Goal: Task Accomplishment & Management: Complete application form

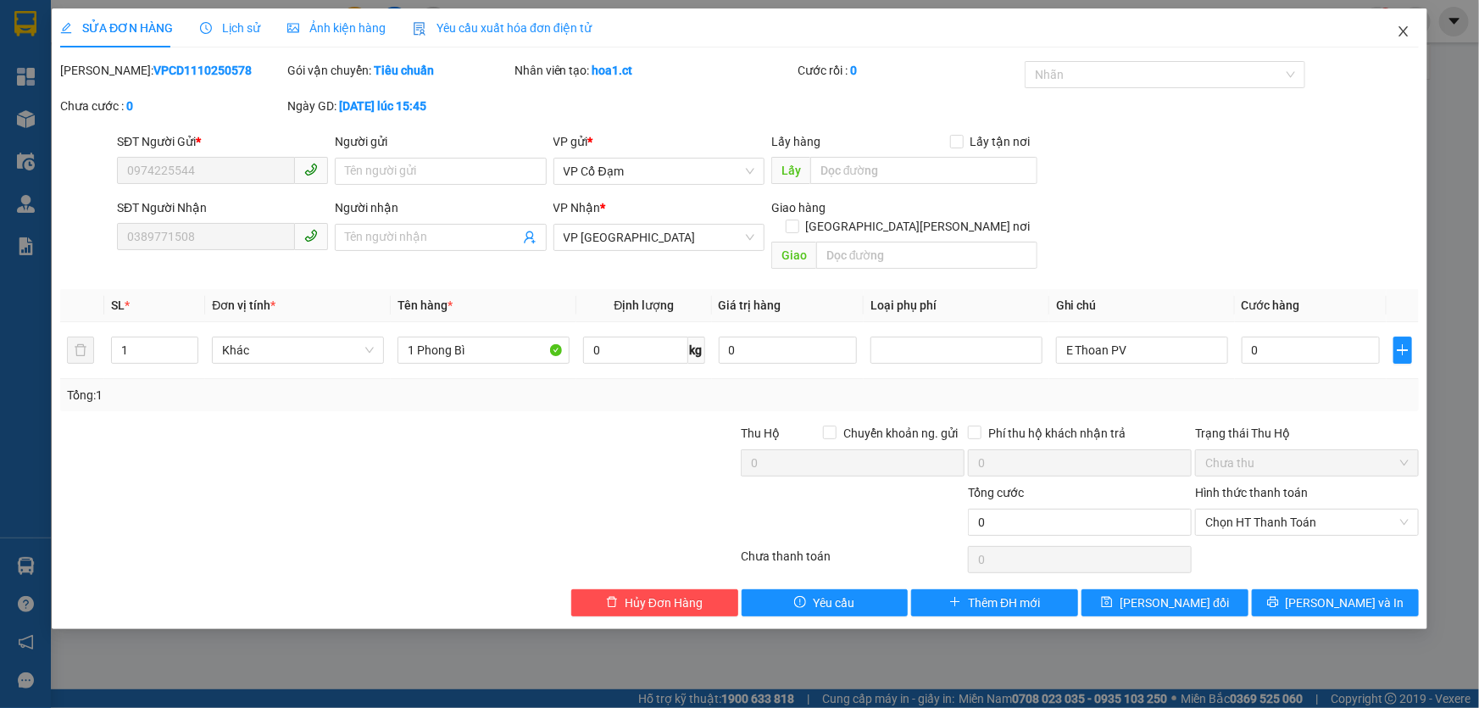
click at [1407, 28] on icon "close" at bounding box center [1403, 31] width 9 height 10
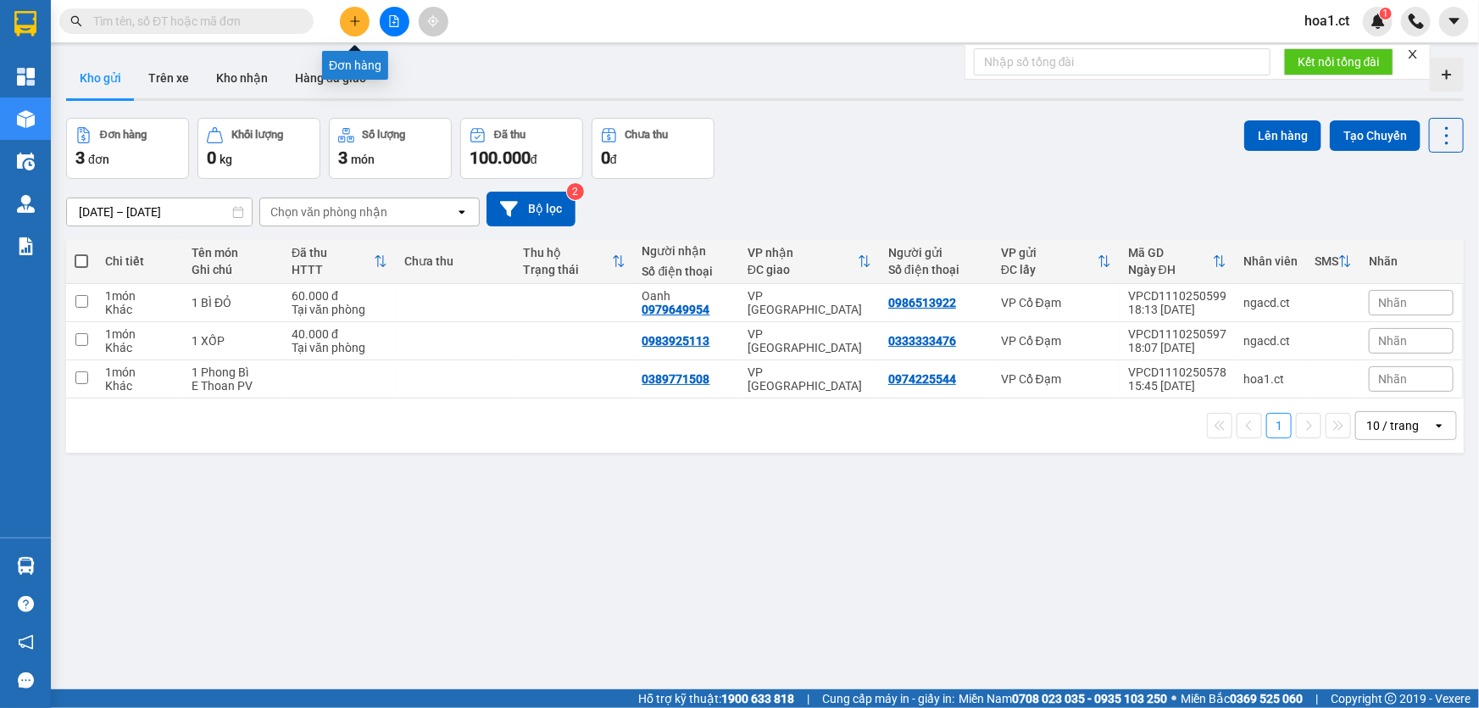
click at [349, 24] on icon "plus" at bounding box center [355, 21] width 12 height 12
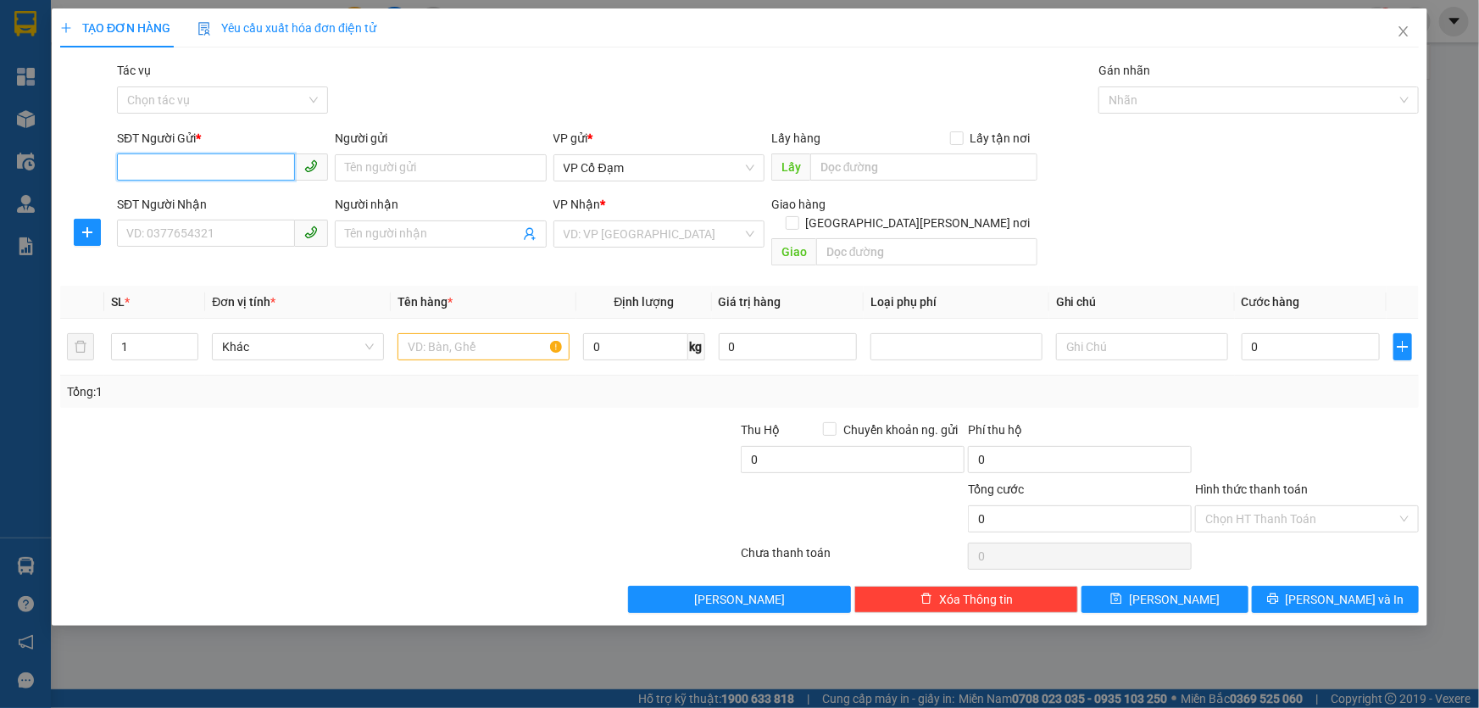
click at [242, 170] on input "SĐT Người Gửi *" at bounding box center [206, 166] width 178 height 27
click at [1408, 27] on icon "close" at bounding box center [1403, 31] width 9 height 10
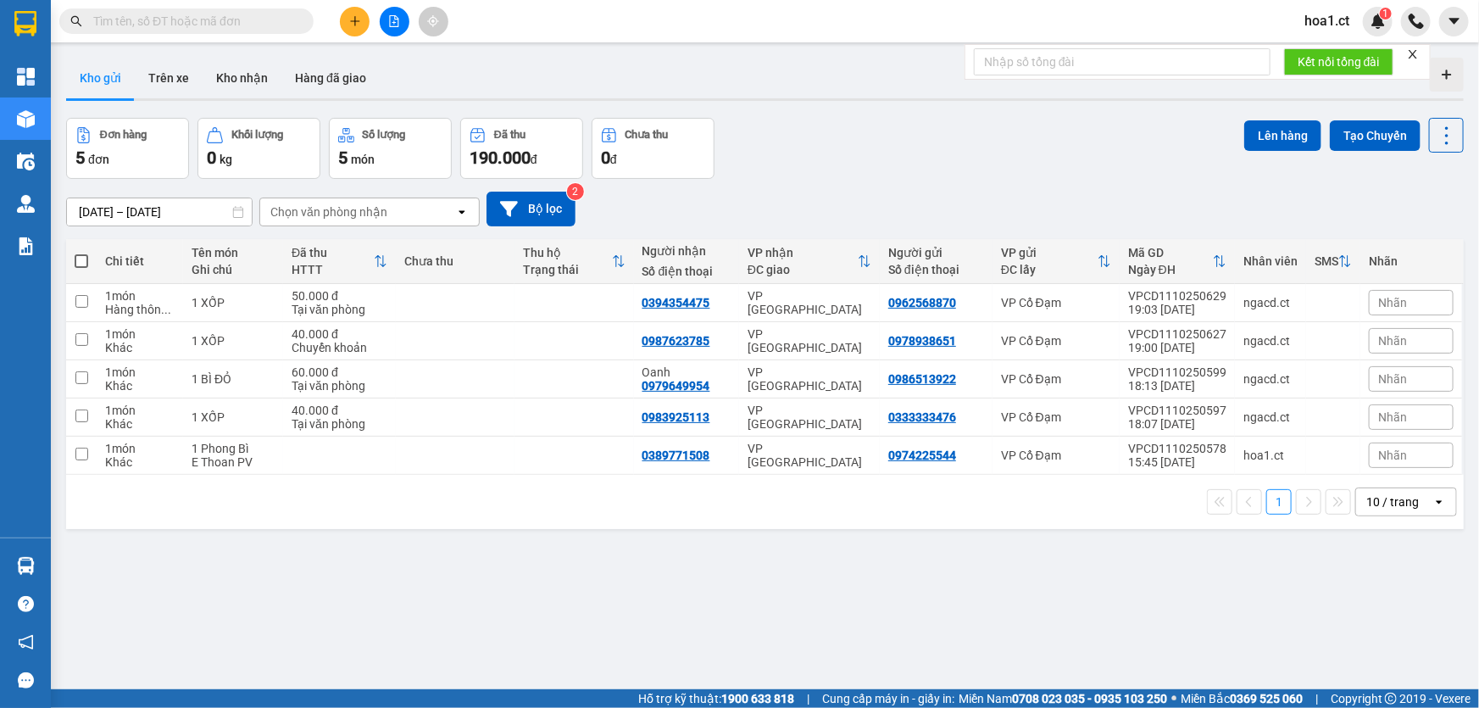
click at [186, 21] on input "text" at bounding box center [193, 21] width 200 height 19
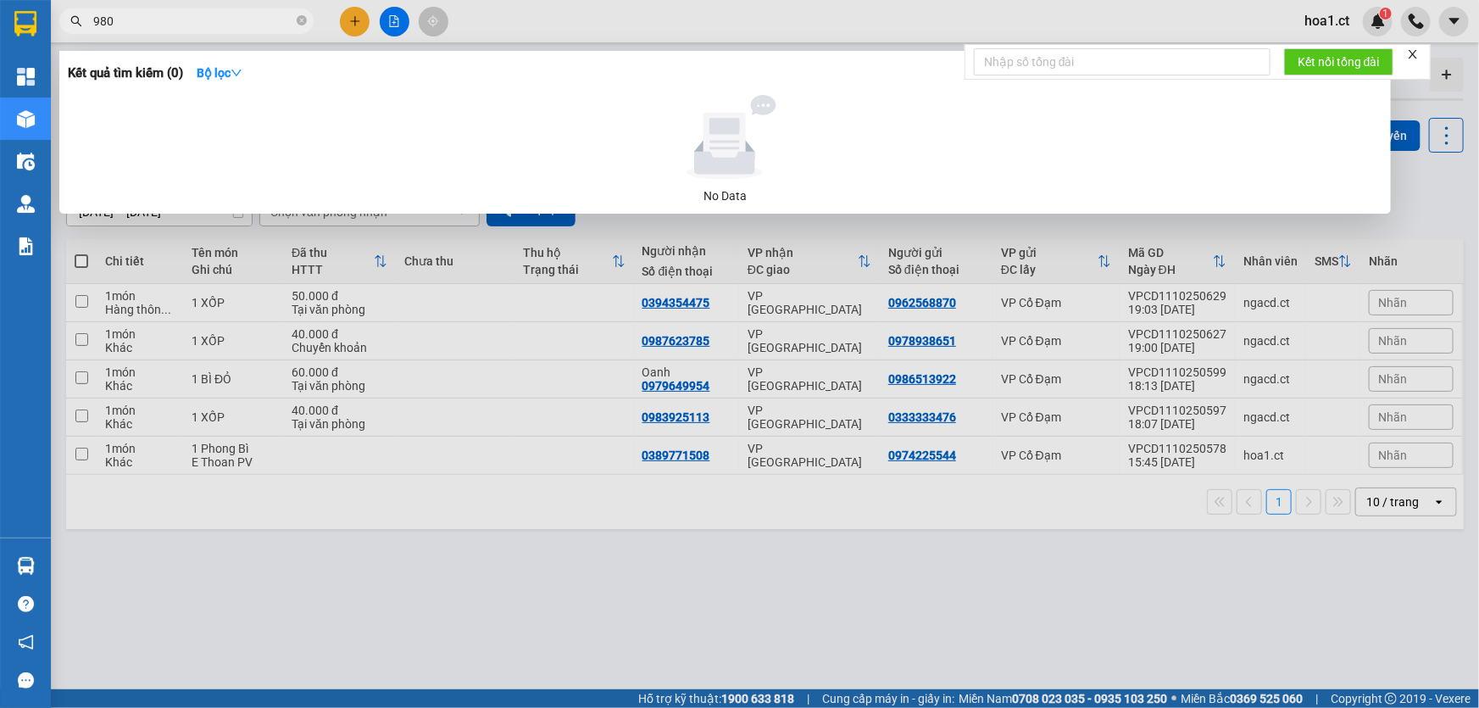
type input "9805"
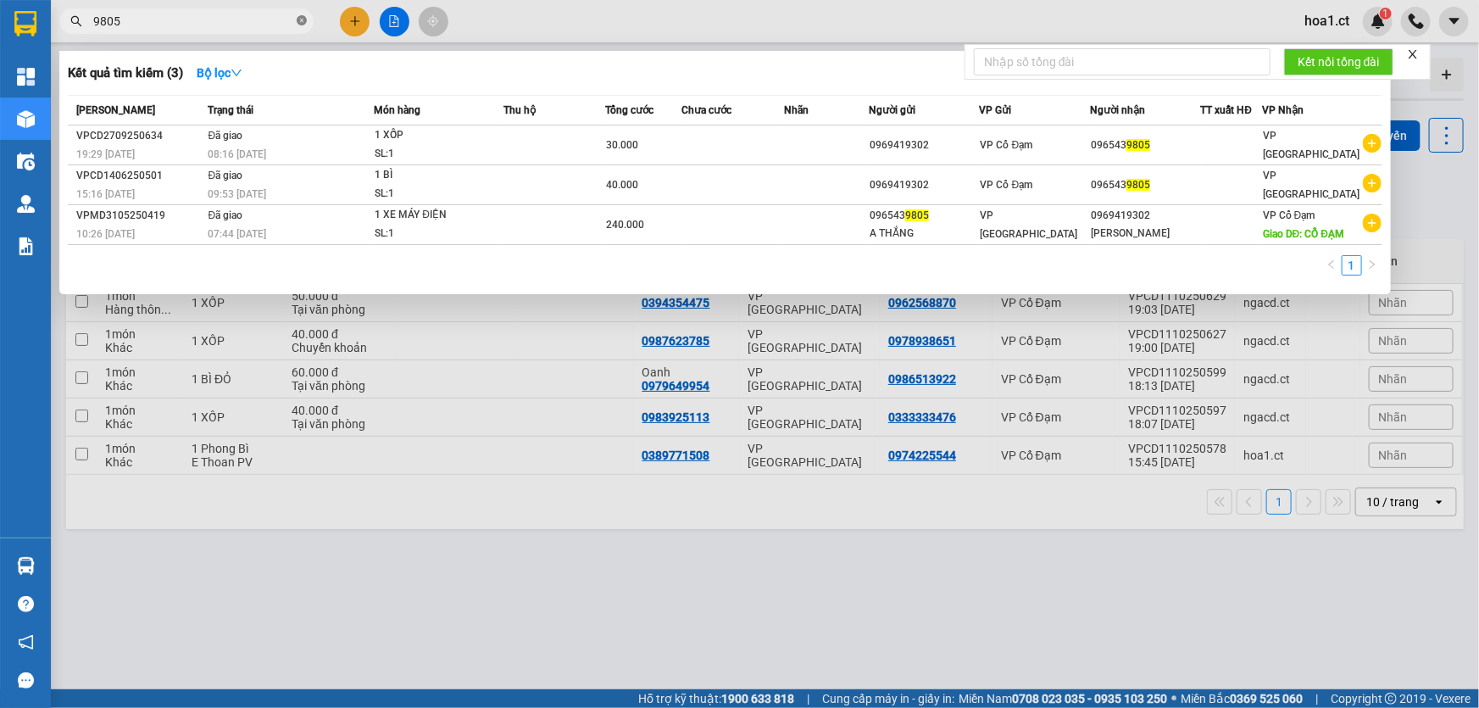
click at [297, 20] on icon "close-circle" at bounding box center [302, 20] width 10 height 10
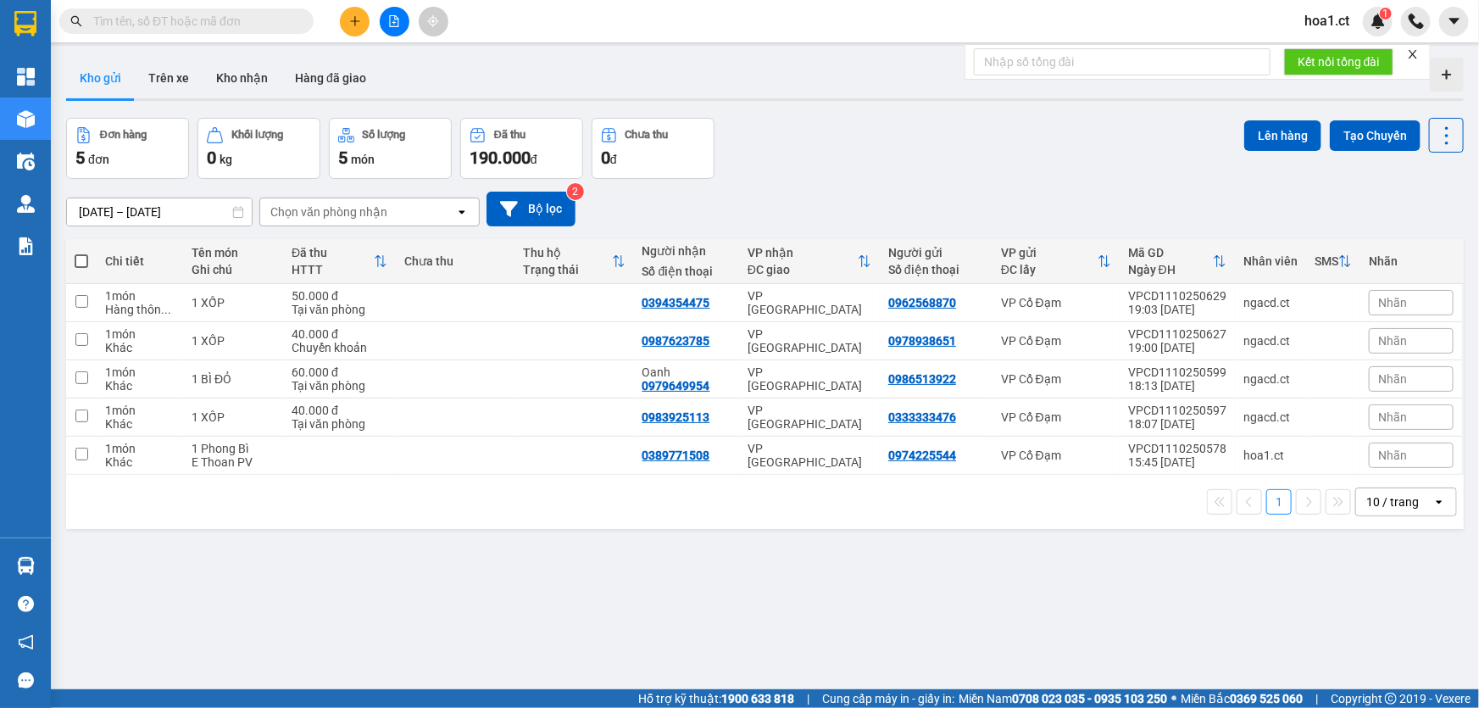
click at [245, 14] on input "text" at bounding box center [193, 21] width 200 height 19
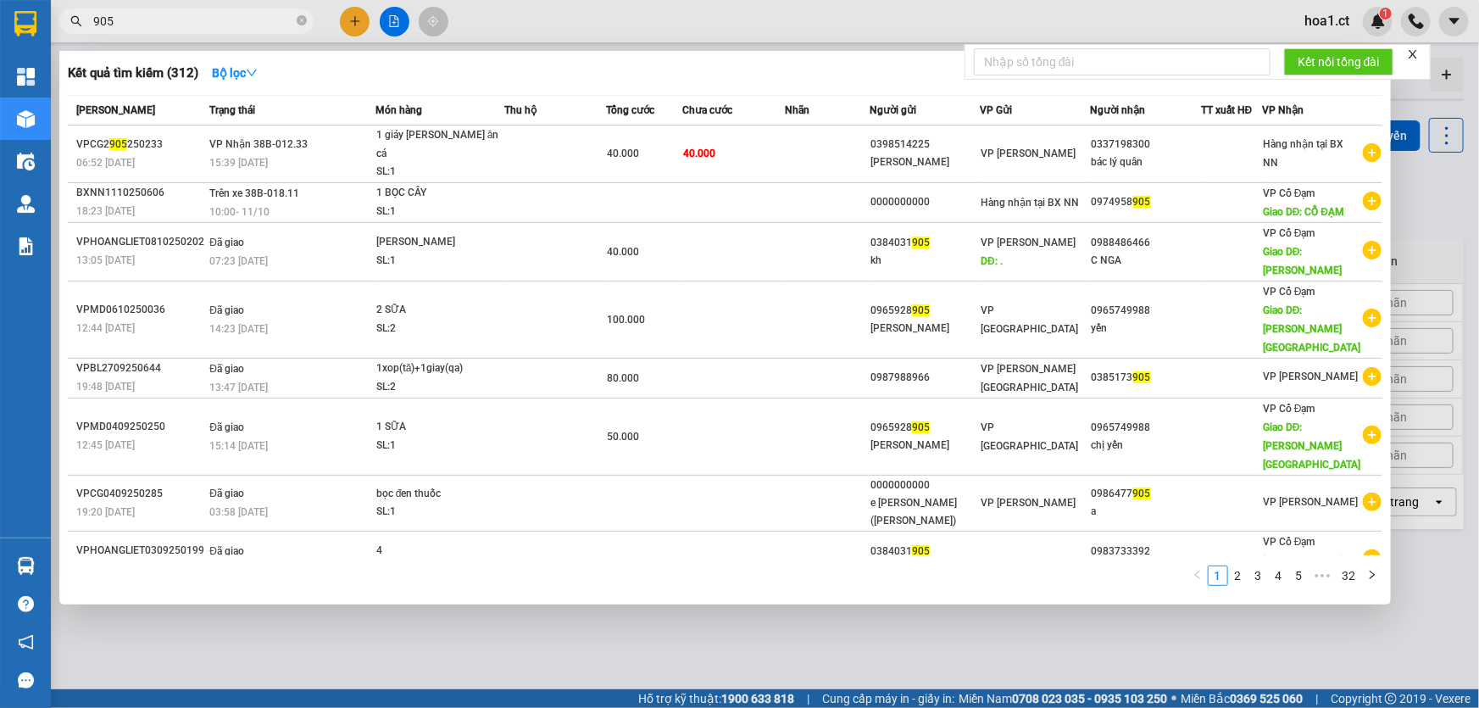
type input "905"
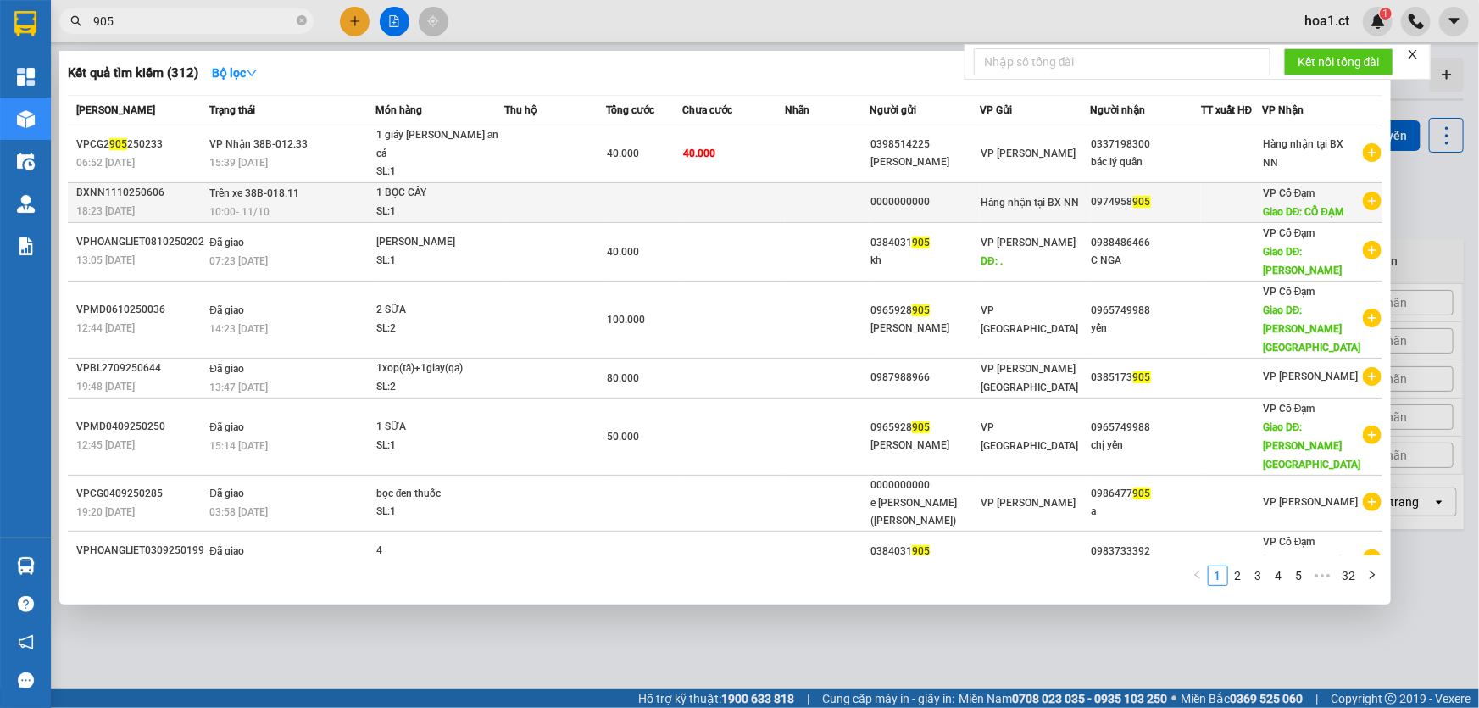
click at [456, 203] on div "SL: 1" at bounding box center [439, 212] width 127 height 19
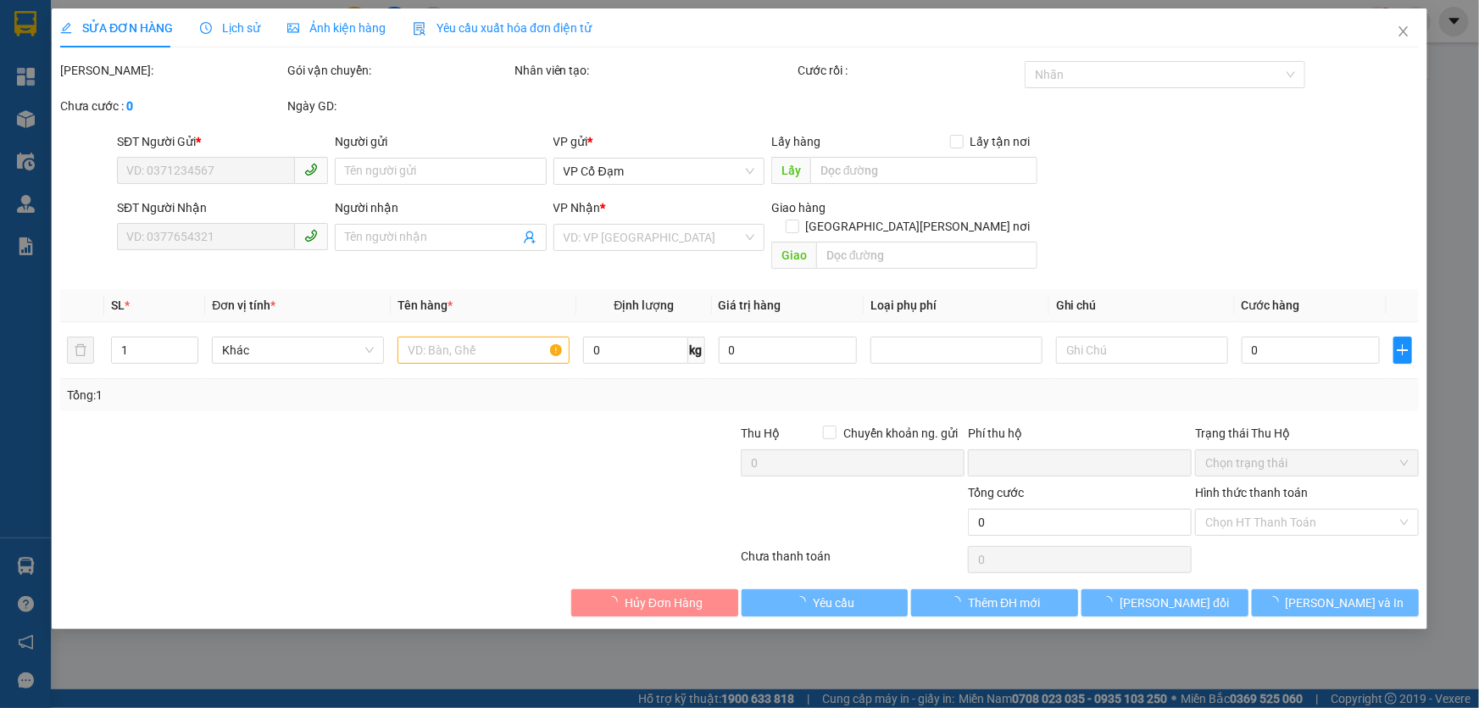
type input "0000000000"
type input "0974958905"
type input "CỔ ĐẠM"
type input "0"
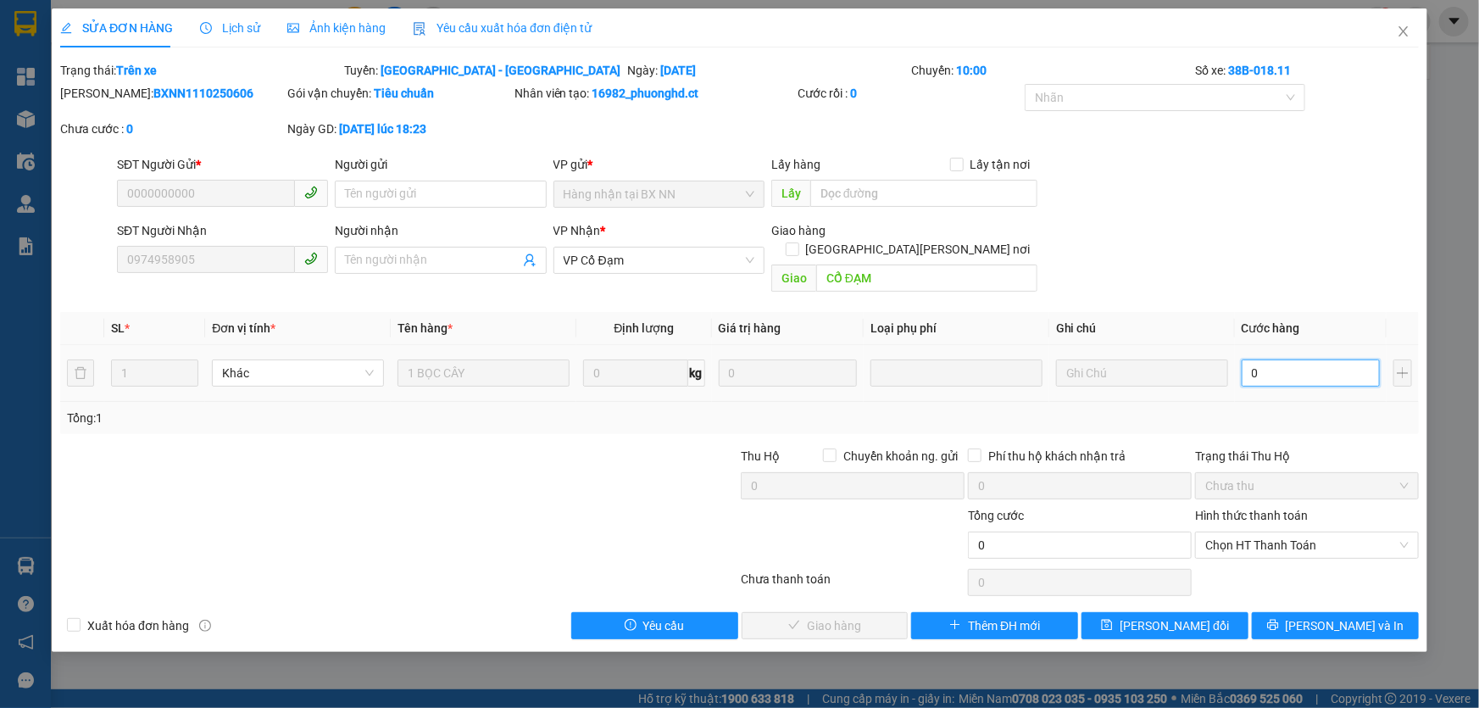
click at [1274, 359] on input "0" at bounding box center [1311, 372] width 138 height 27
type input "6"
type input "60"
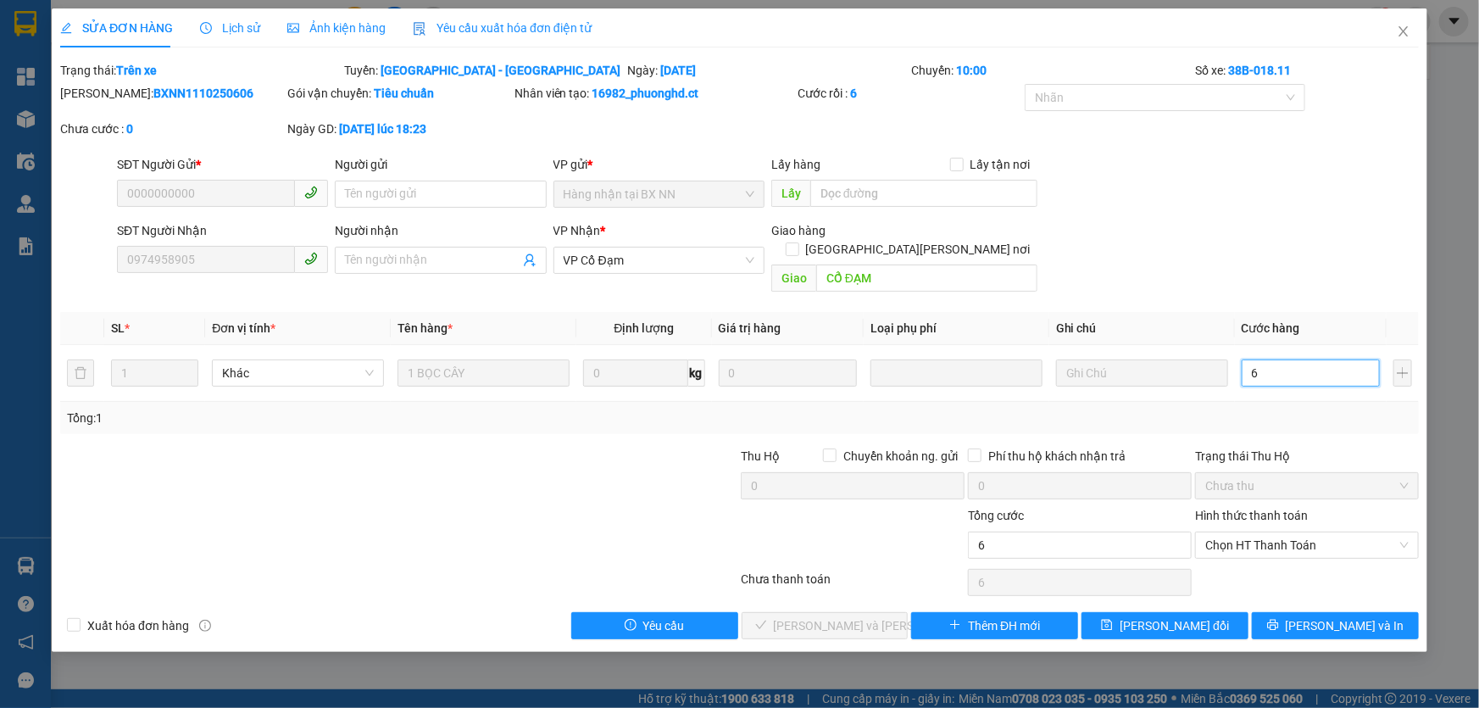
type input "60"
type input "6"
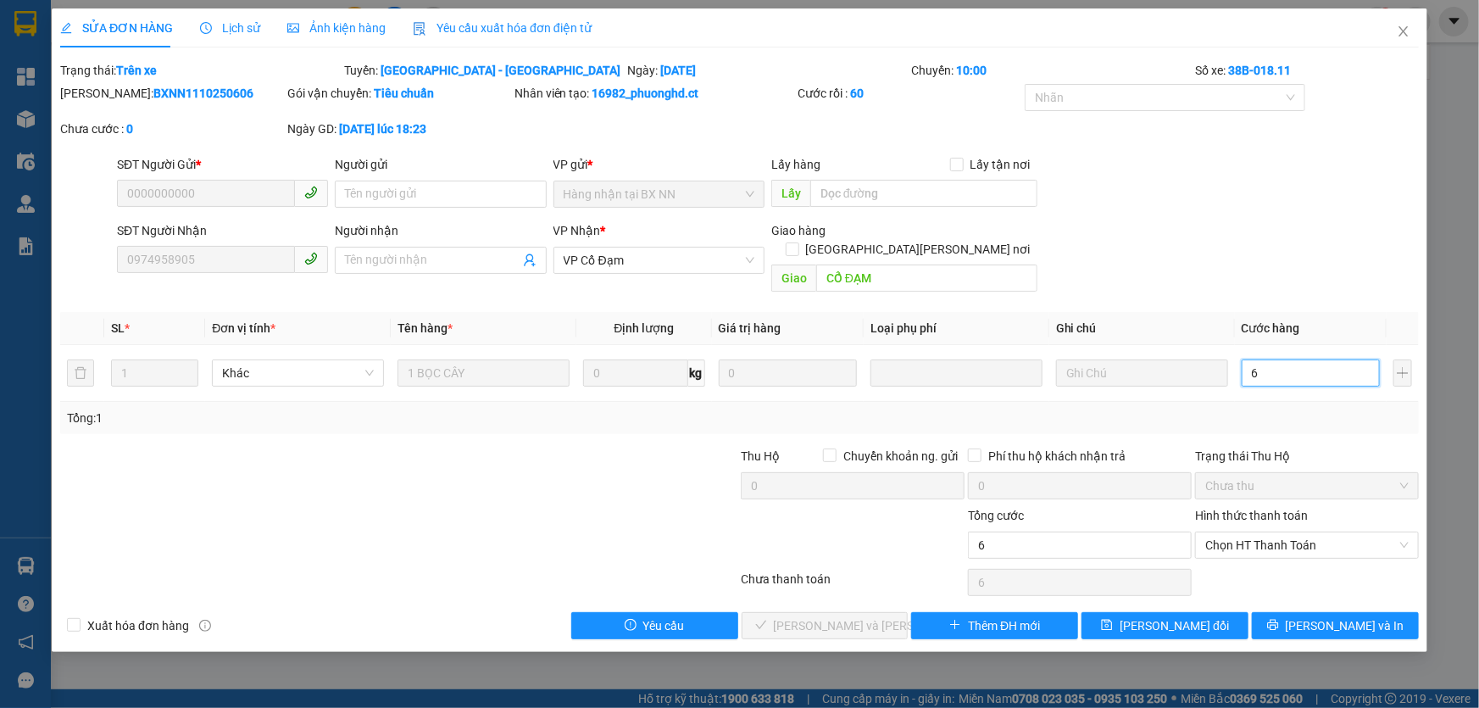
type input "0"
click at [617, 465] on div at bounding box center [626, 476] width 227 height 59
click at [1301, 359] on input "0" at bounding box center [1311, 372] width 138 height 27
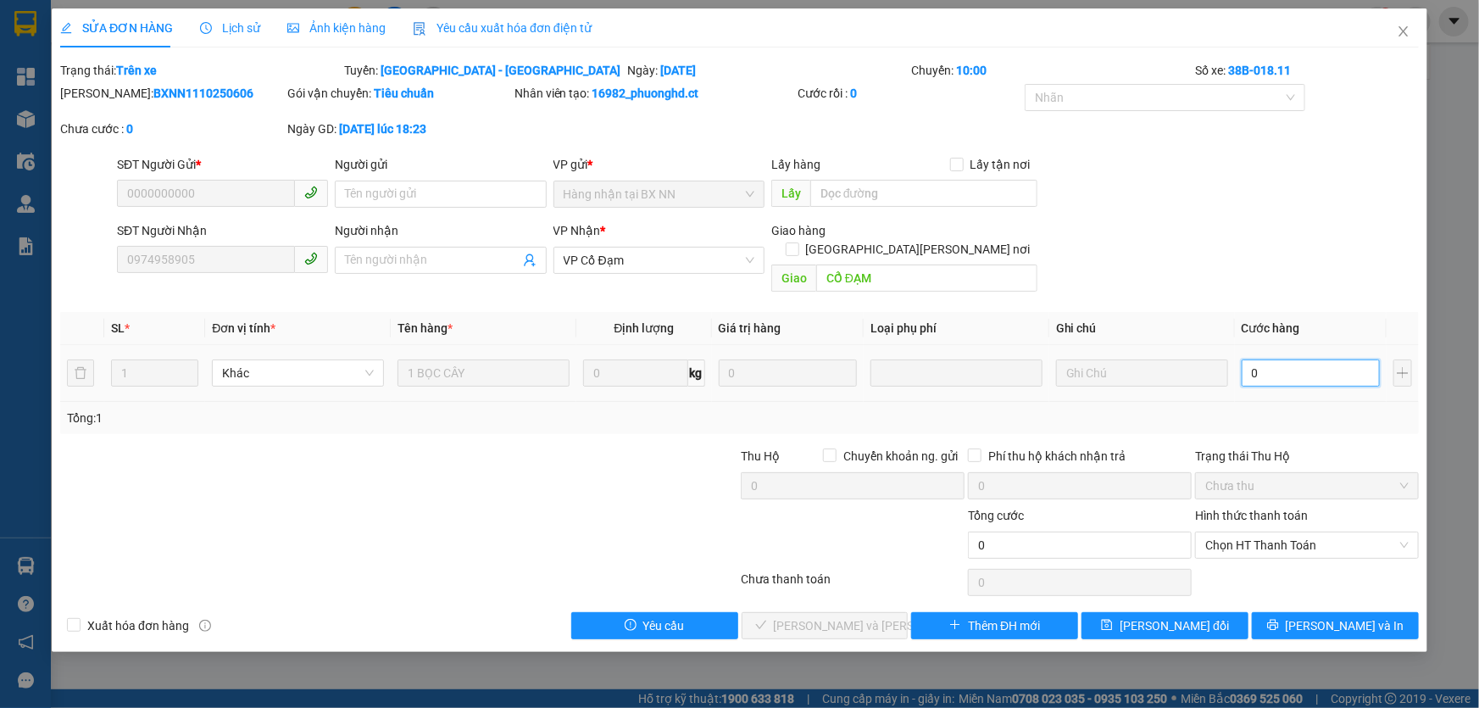
type input "7"
type input "70"
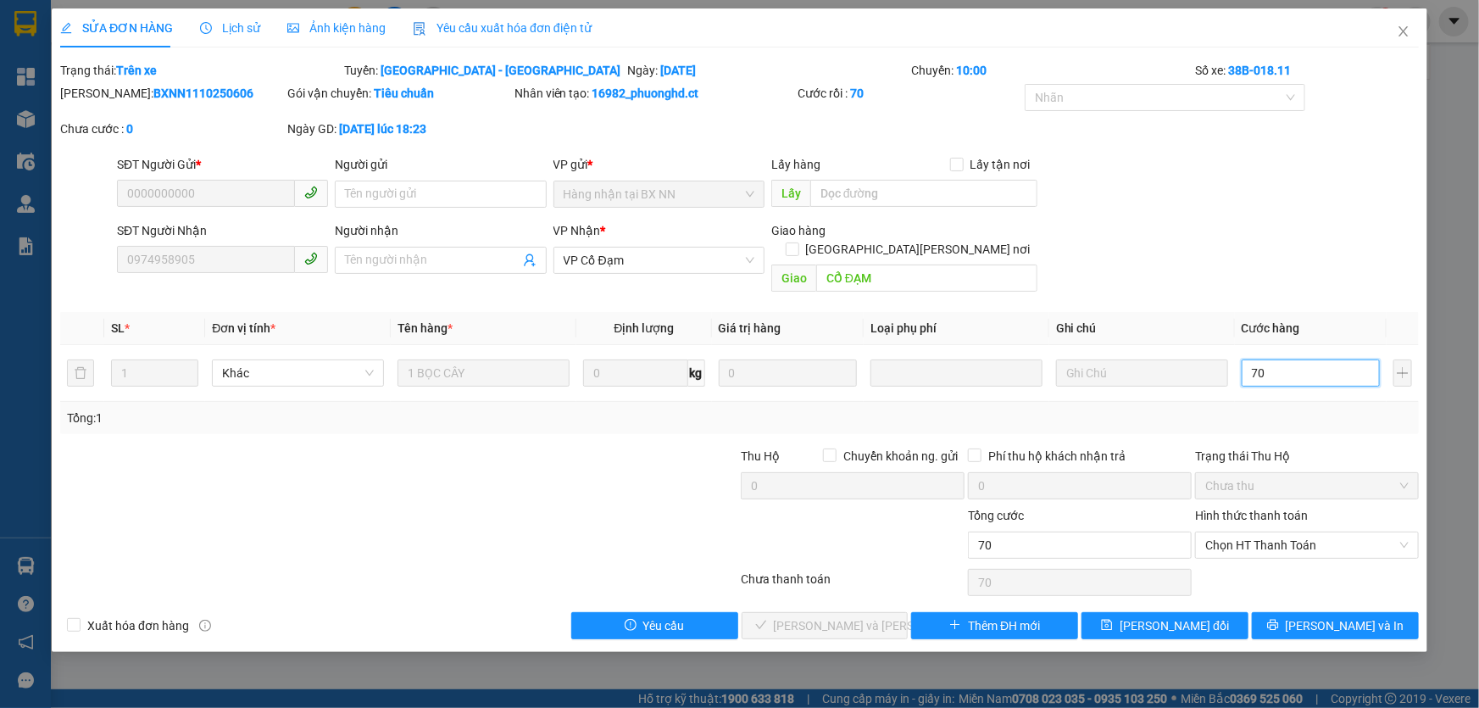
type input "70"
type input "70.000"
click at [1300, 175] on div "SĐT Người Gửi * 0000000000 Người gửi Tên người gửi VP gửi * [DEMOGRAPHIC_DATA] …" at bounding box center [768, 184] width 1309 height 59
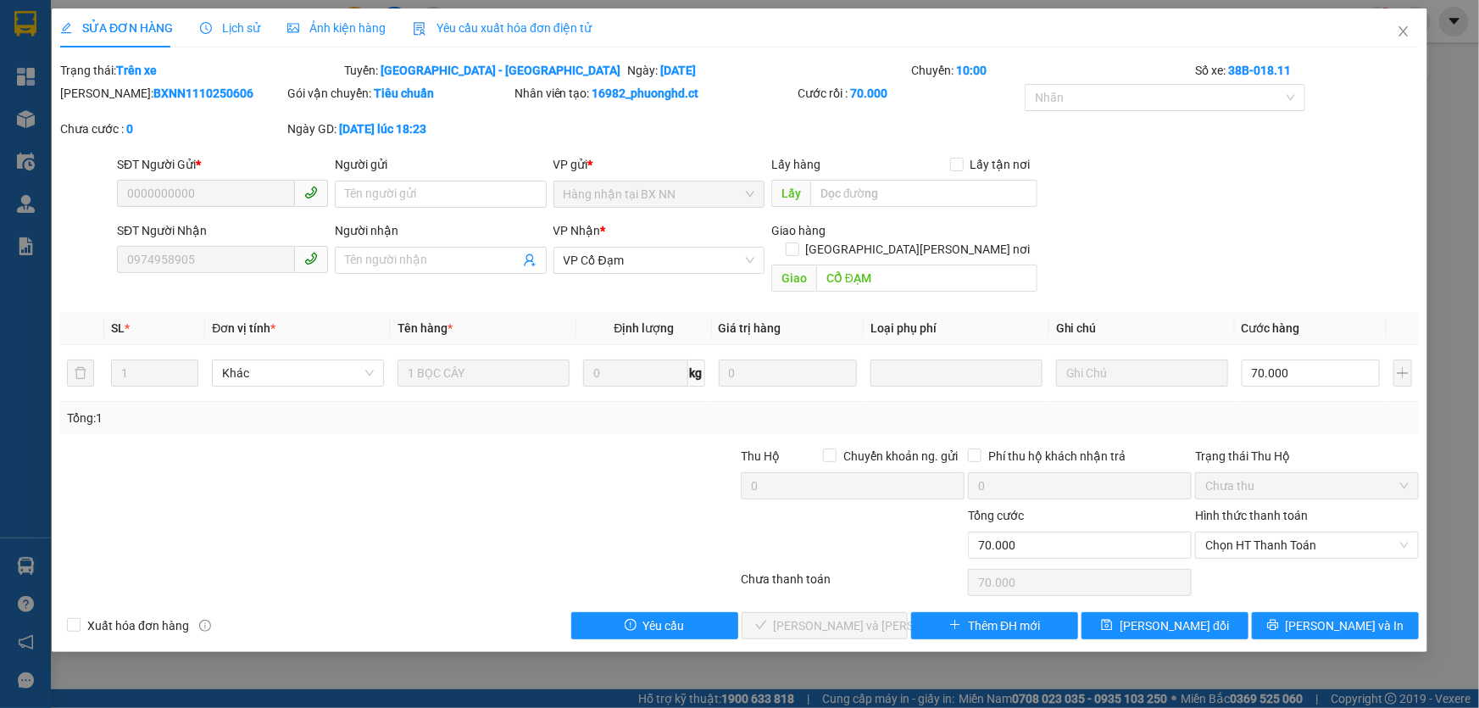
click at [632, 458] on div at bounding box center [626, 476] width 227 height 59
click at [1317, 232] on div "SĐT Người [PERSON_NAME] 0974958905 Người [PERSON_NAME] Tên người [PERSON_NAME] …" at bounding box center [768, 260] width 1309 height 78
click at [1287, 532] on span "Chọn HT Thanh Toán" at bounding box center [1306, 544] width 203 height 25
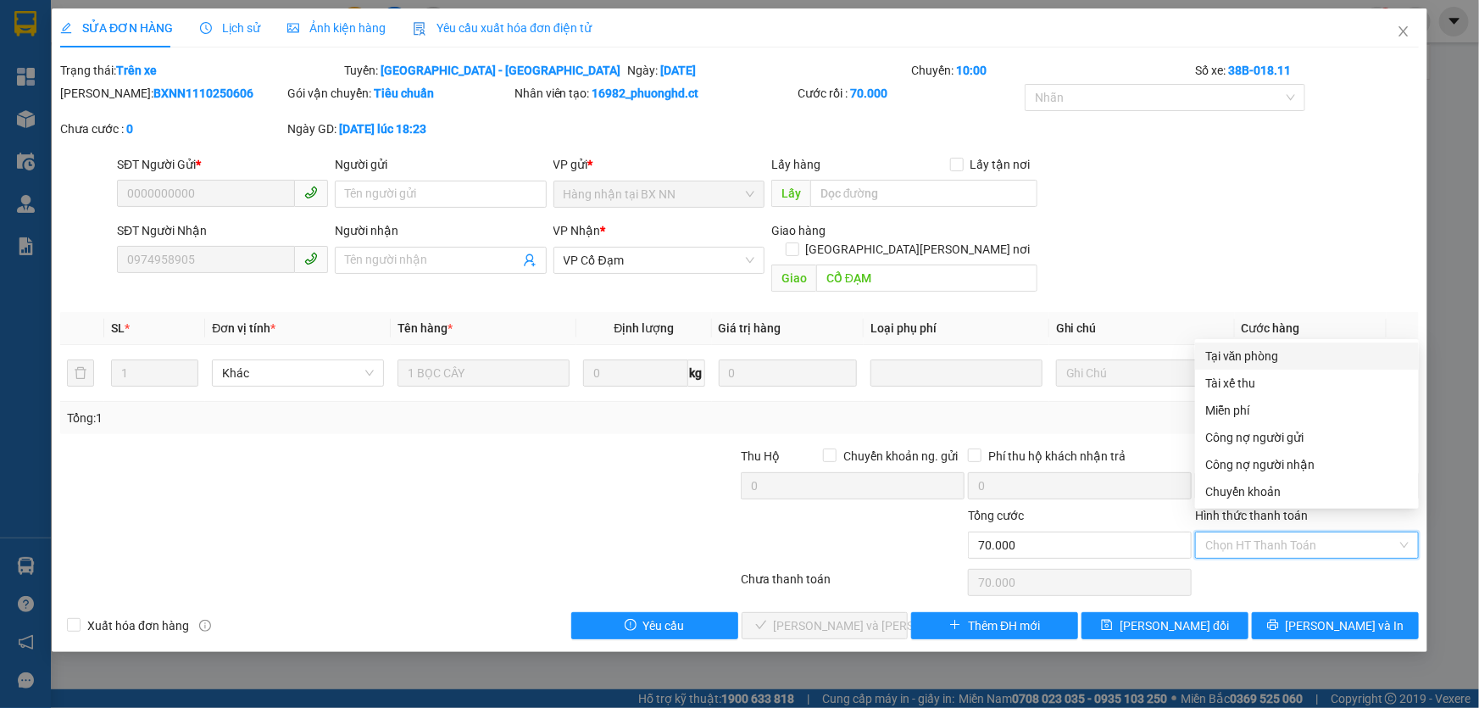
click at [1240, 354] on div "Tại văn phòng" at bounding box center [1306, 356] width 203 height 19
type input "0"
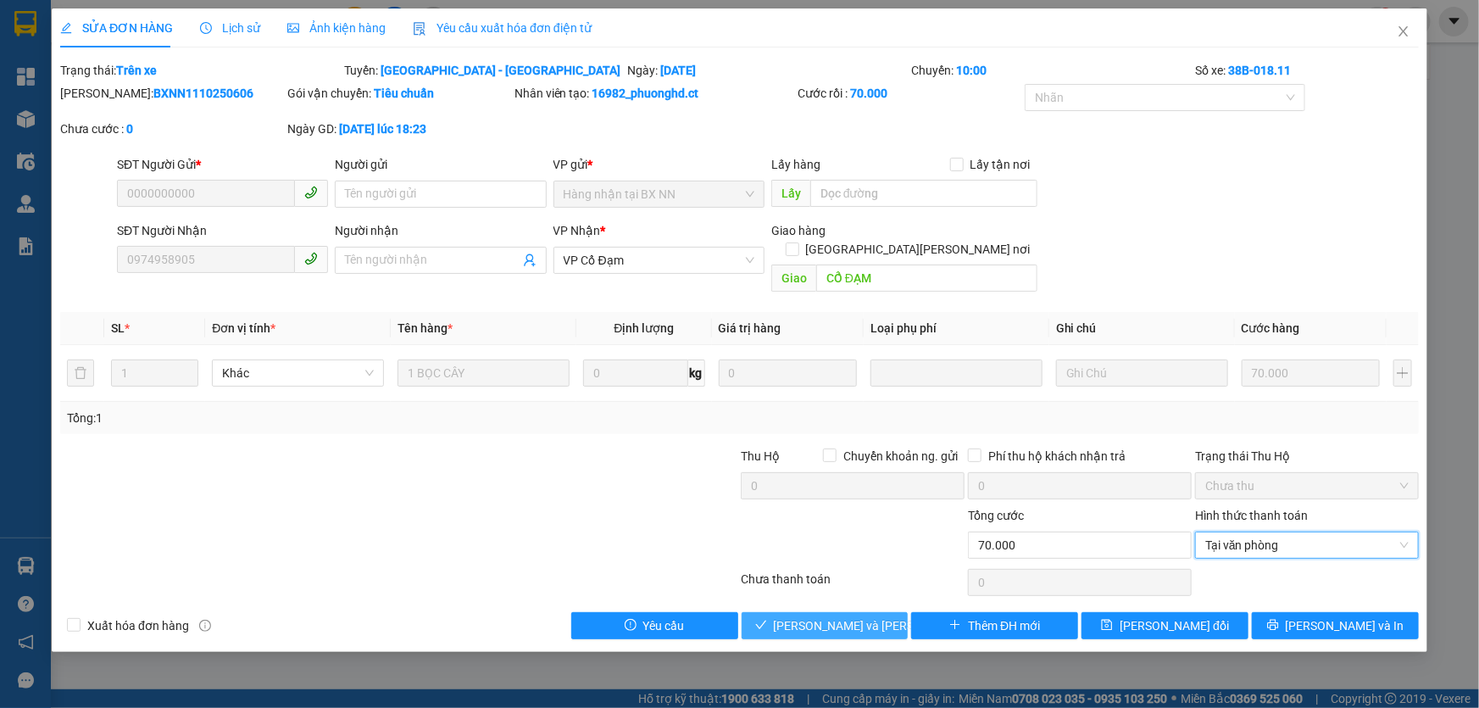
click at [827, 616] on span "[PERSON_NAME] và [PERSON_NAME] hàng" at bounding box center [888, 625] width 229 height 19
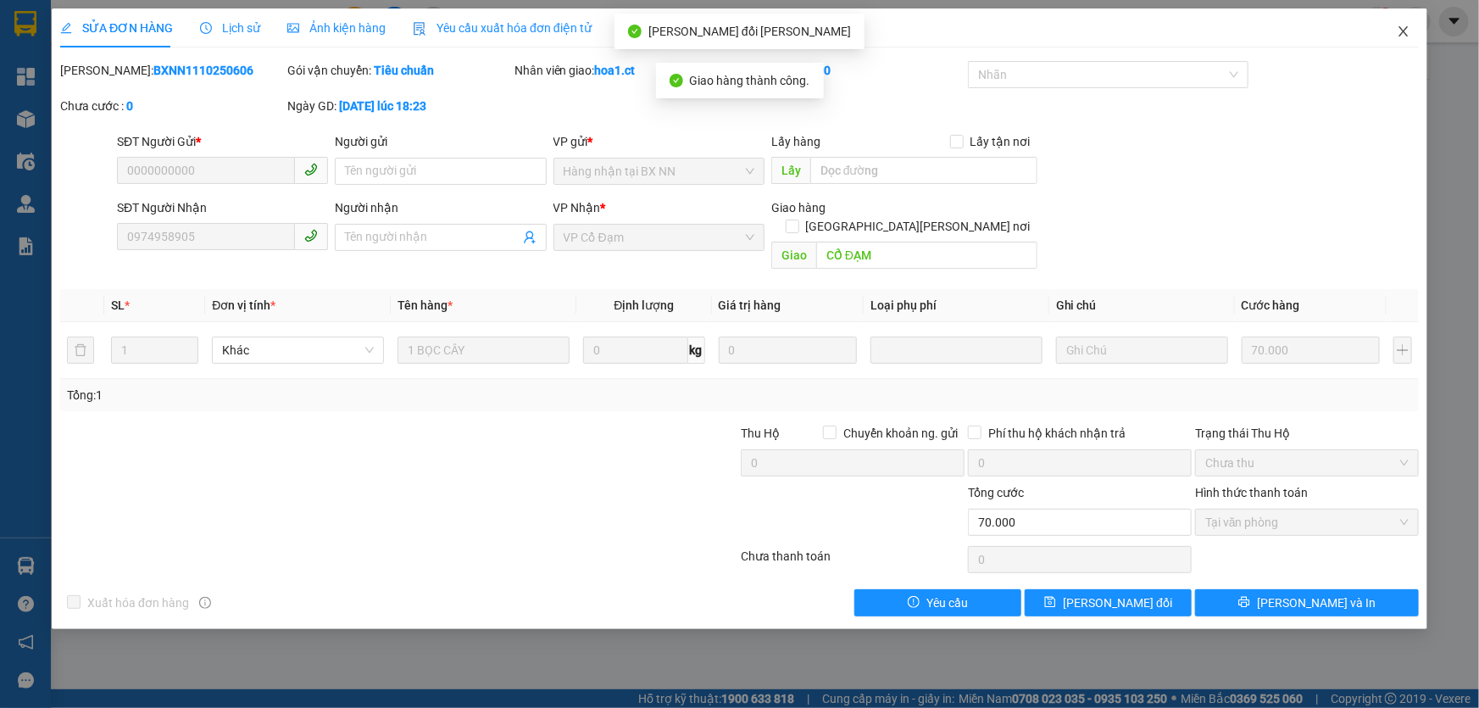
click at [1409, 35] on icon "close" at bounding box center [1404, 32] width 14 height 14
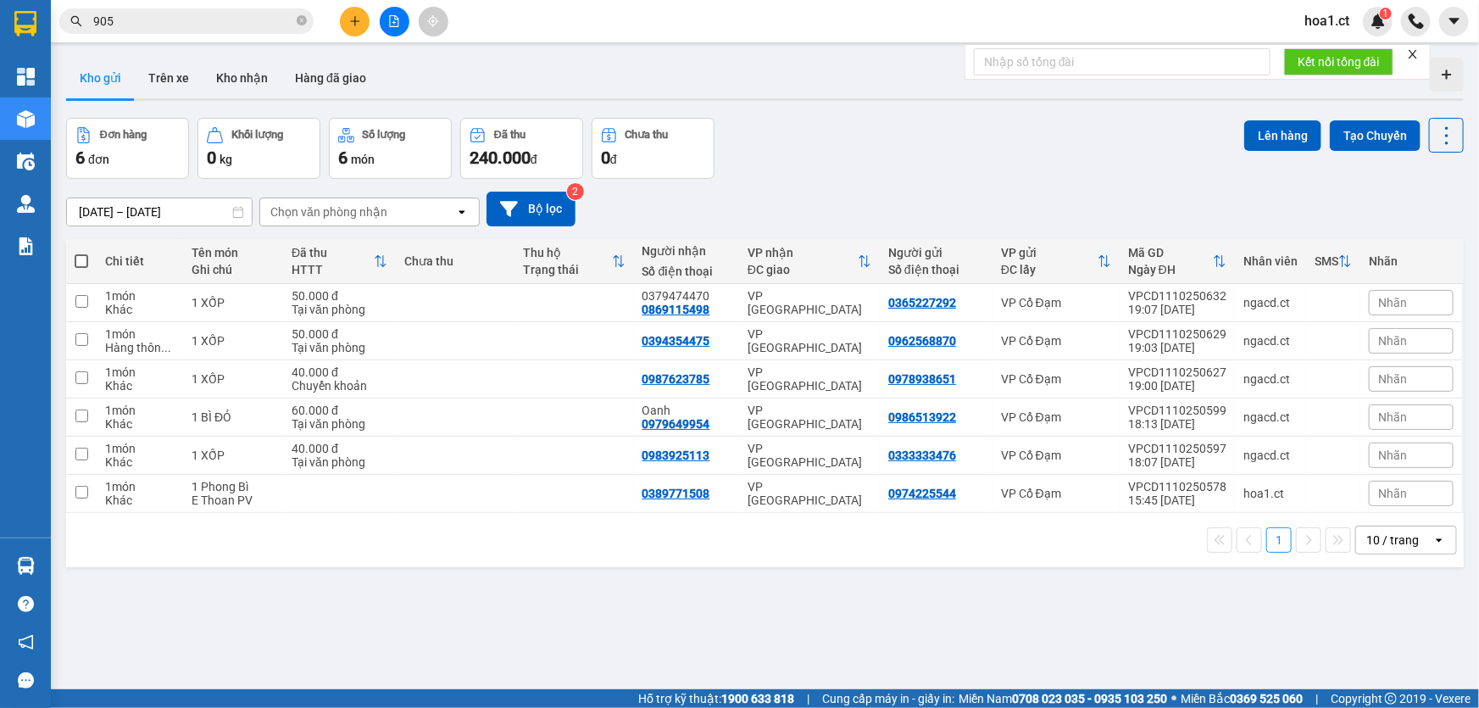
click at [123, 23] on input "905" at bounding box center [193, 21] width 200 height 19
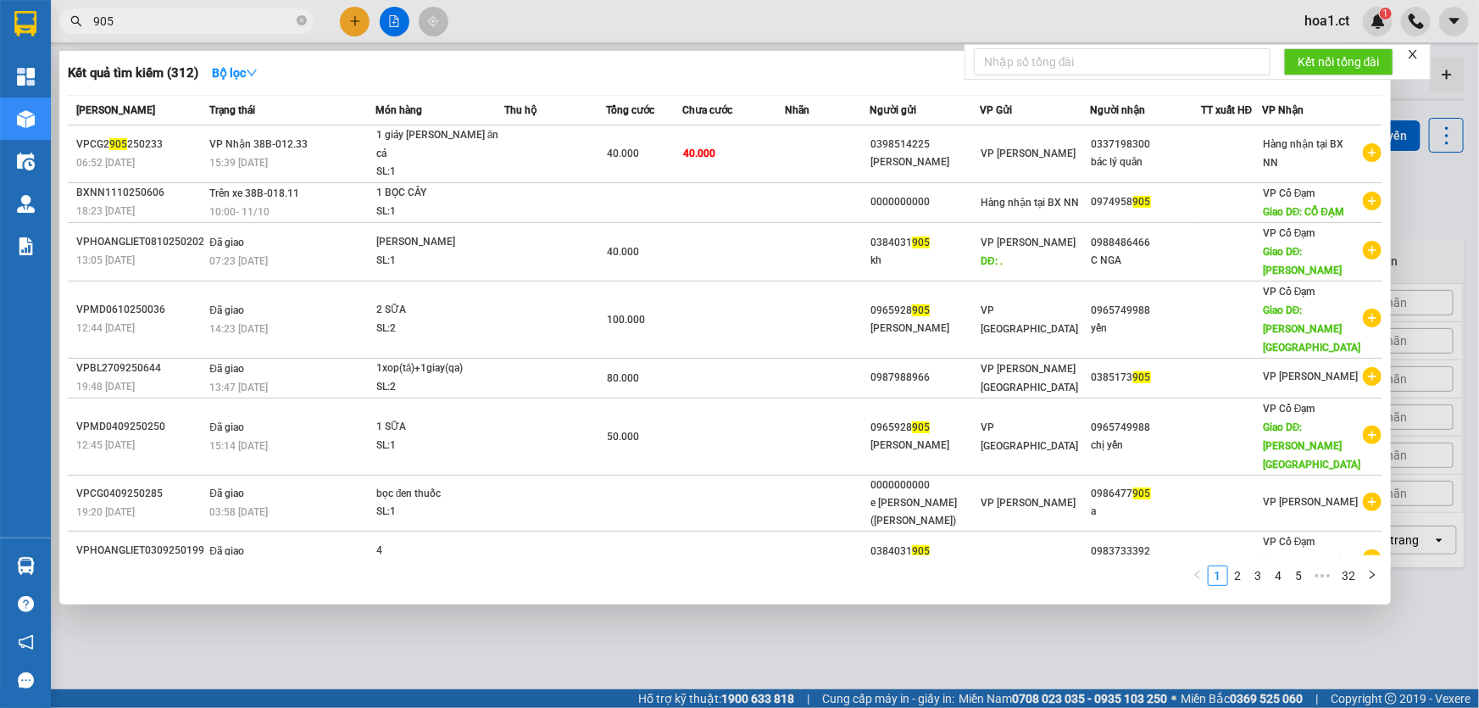
click at [123, 23] on input "905" at bounding box center [193, 21] width 200 height 19
paste input "0974958"
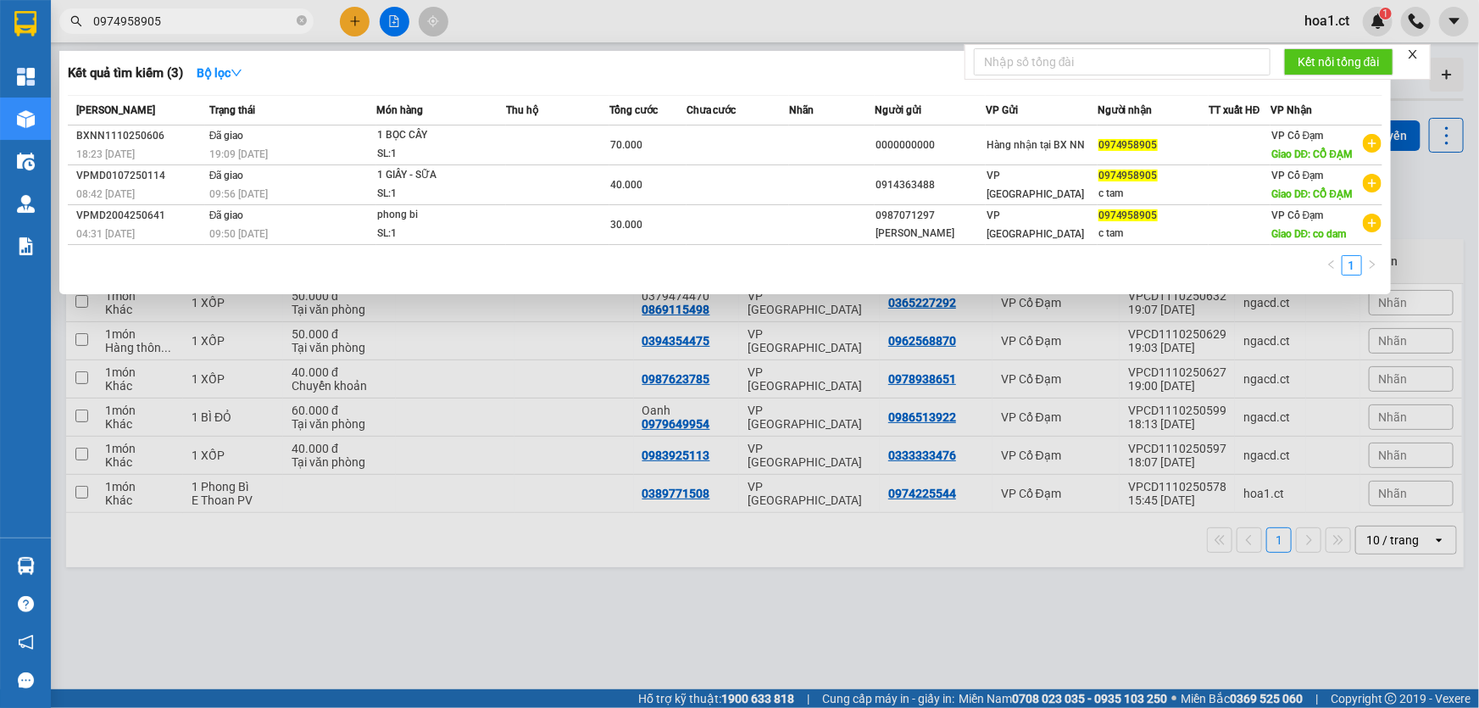
type input "0974958905"
